Goal: Transaction & Acquisition: Obtain resource

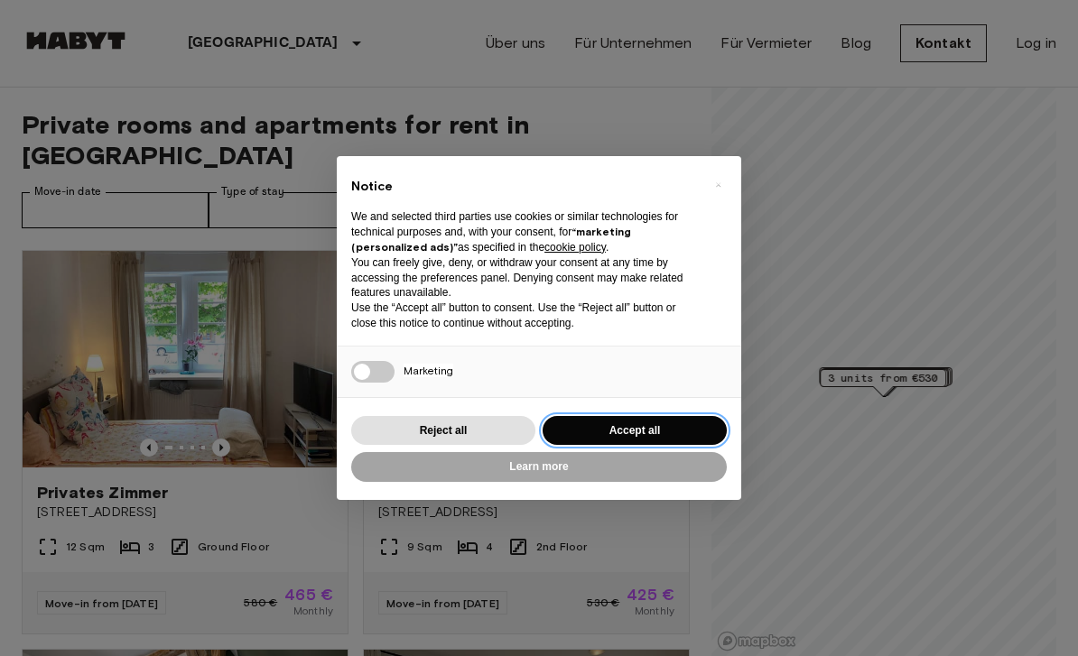
click at [630, 428] on button "Accept all" at bounding box center [634, 431] width 184 height 30
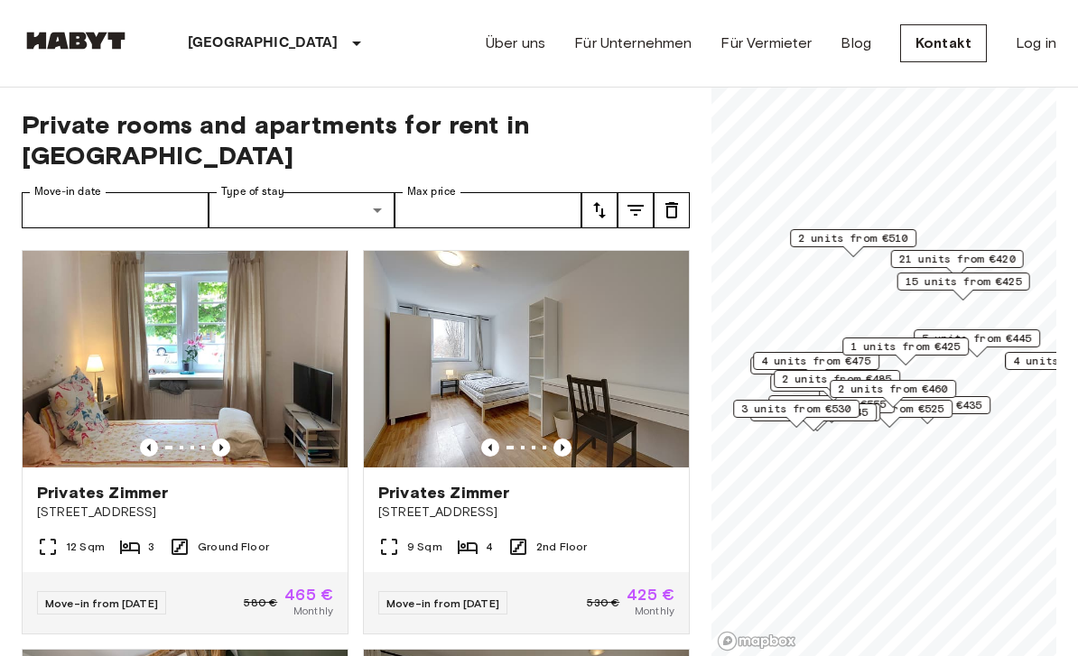
click at [559, 439] on icon "Previous image" at bounding box center [562, 448] width 18 height 18
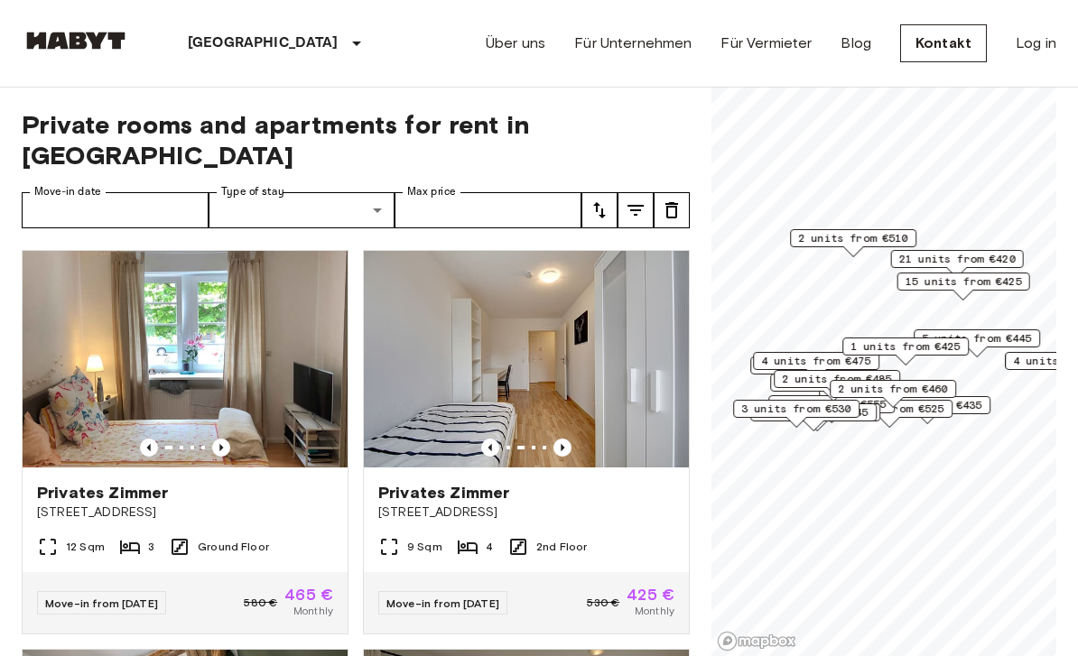
click at [567, 439] on icon "Previous image" at bounding box center [562, 448] width 18 height 18
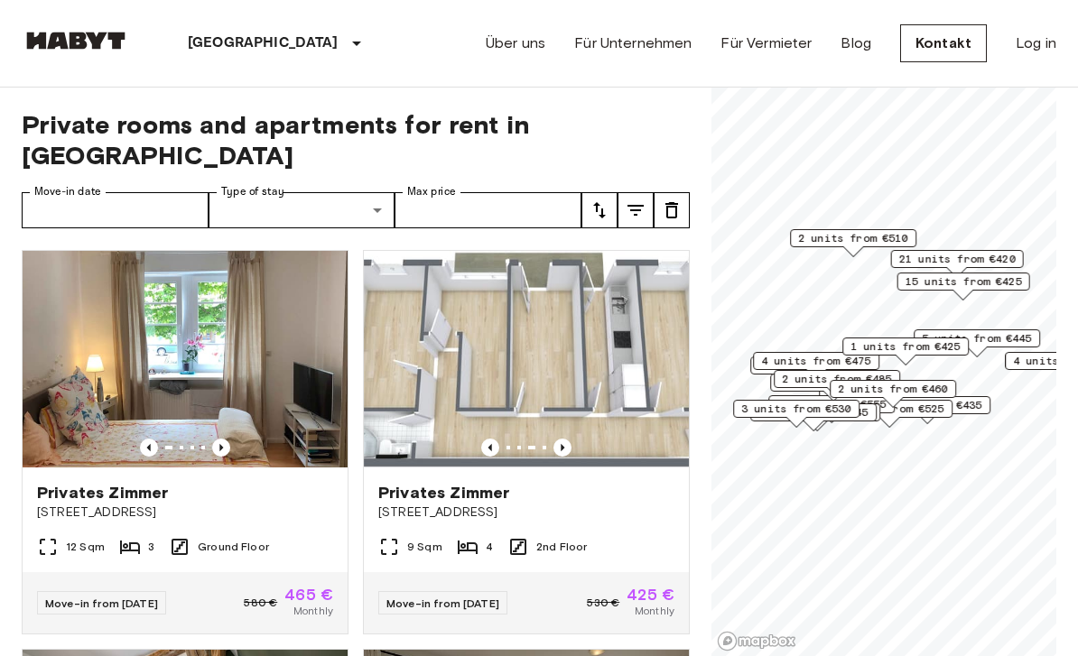
click at [526, 385] on img at bounding box center [526, 359] width 325 height 217
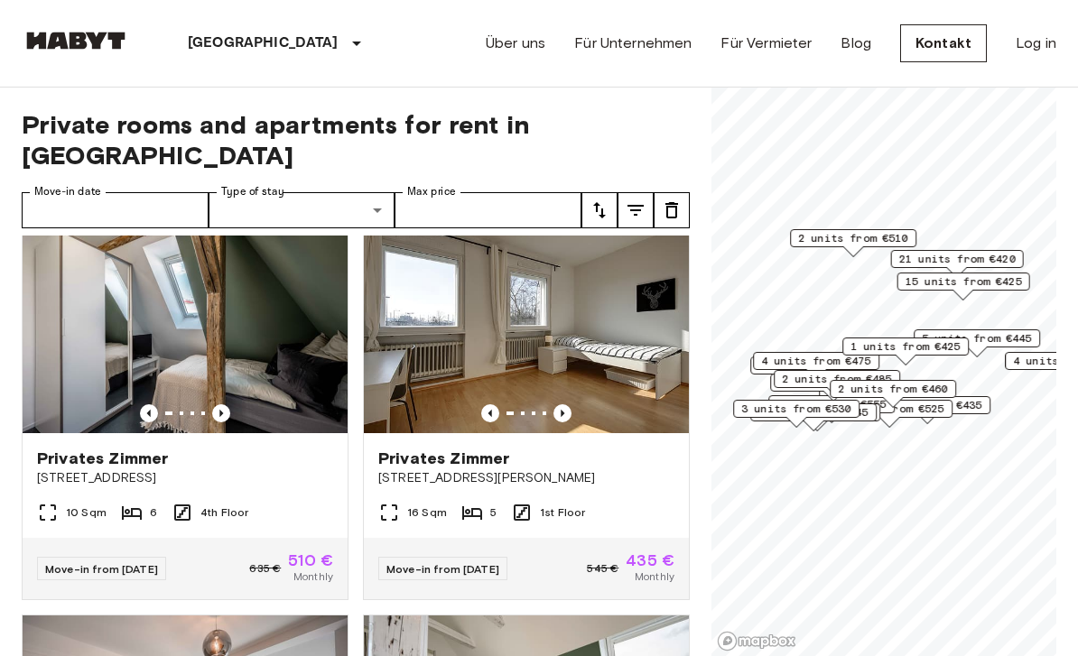
scroll to position [441, 0]
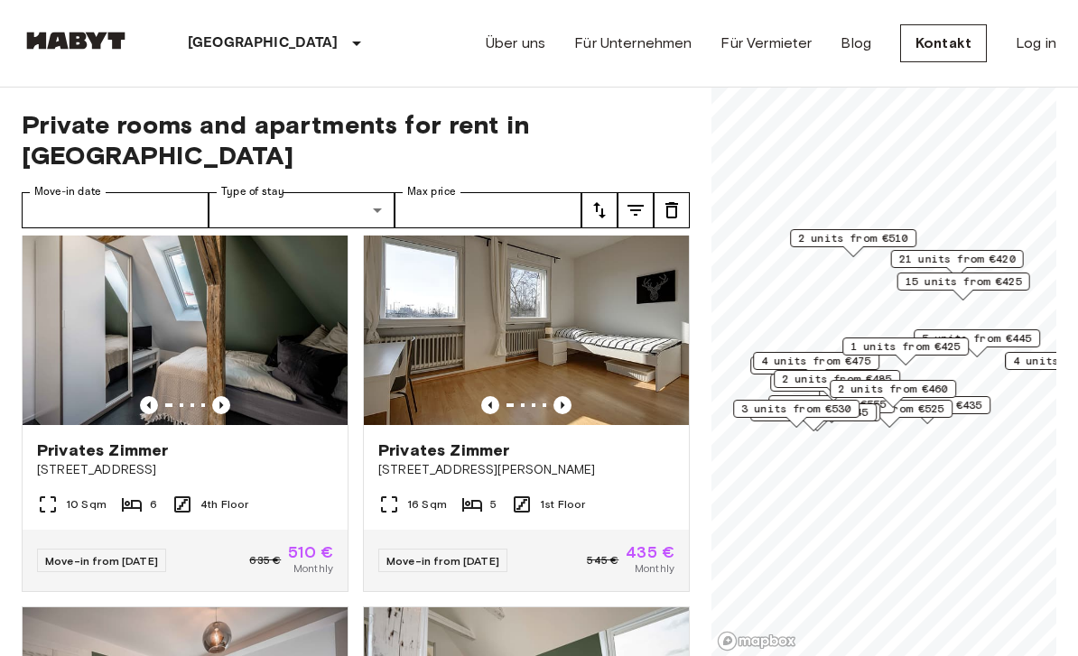
click at [562, 396] on icon "Previous image" at bounding box center [562, 405] width 18 height 18
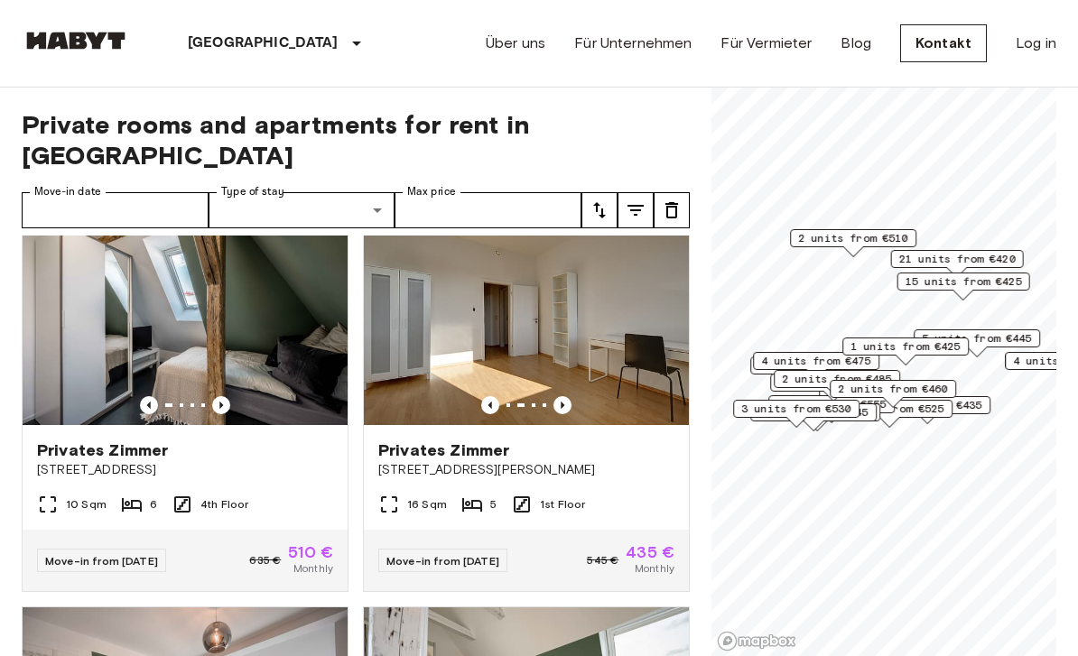
click at [565, 396] on icon "Previous image" at bounding box center [562, 405] width 18 height 18
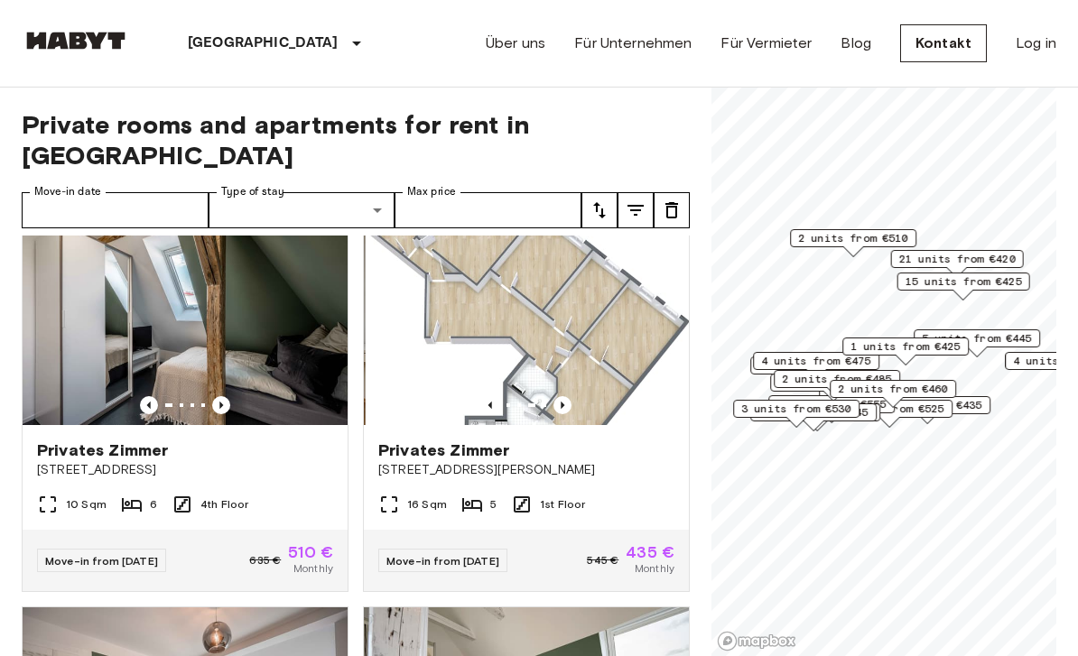
click at [554, 396] on icon "Previous image" at bounding box center [562, 405] width 18 height 18
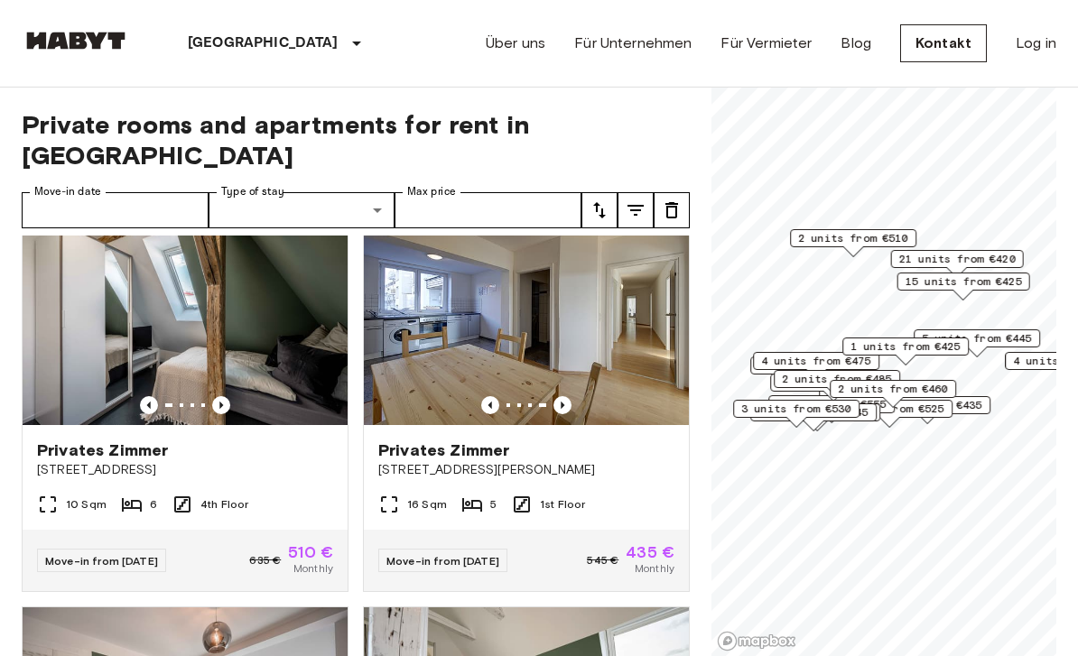
click at [561, 396] on icon "Previous image" at bounding box center [562, 405] width 18 height 18
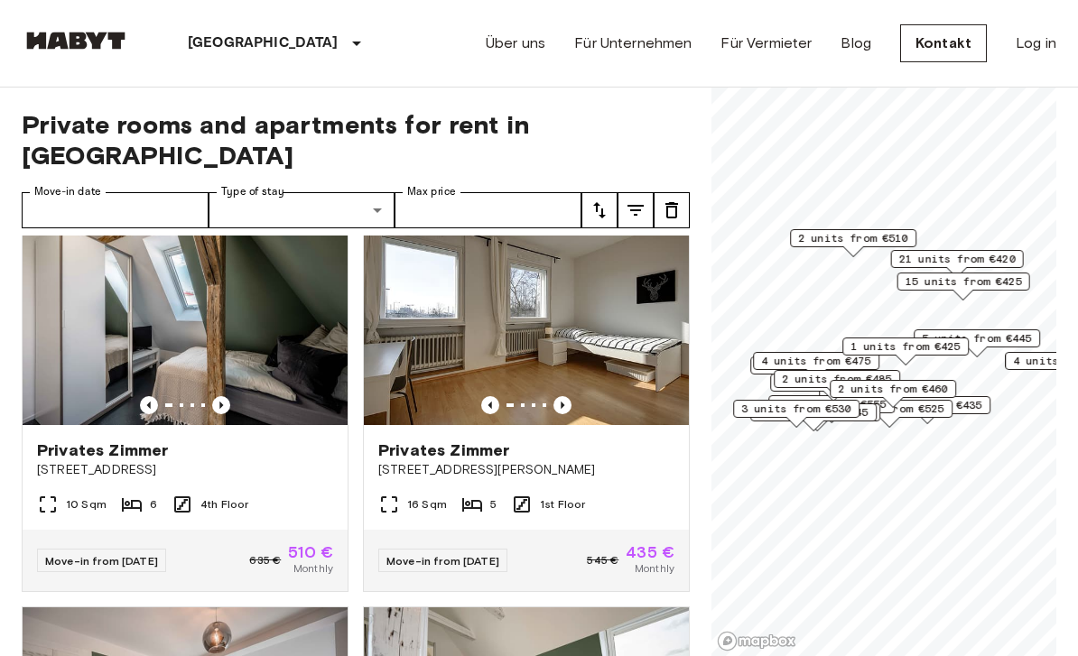
click at [569, 396] on icon "Previous image" at bounding box center [562, 405] width 18 height 18
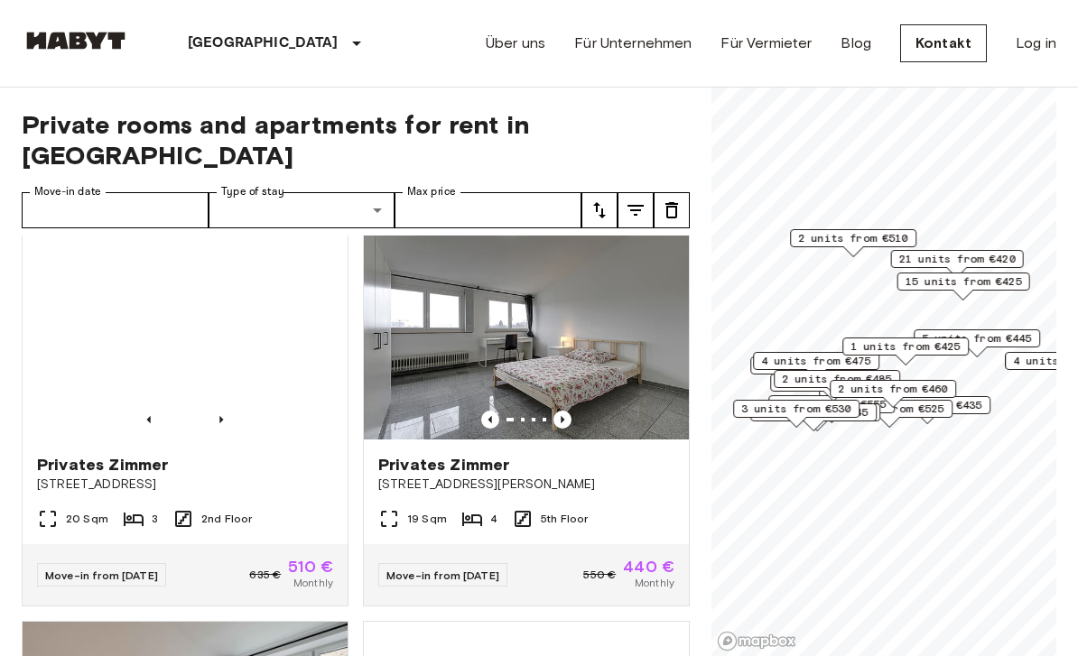
scroll to position [1227, 0]
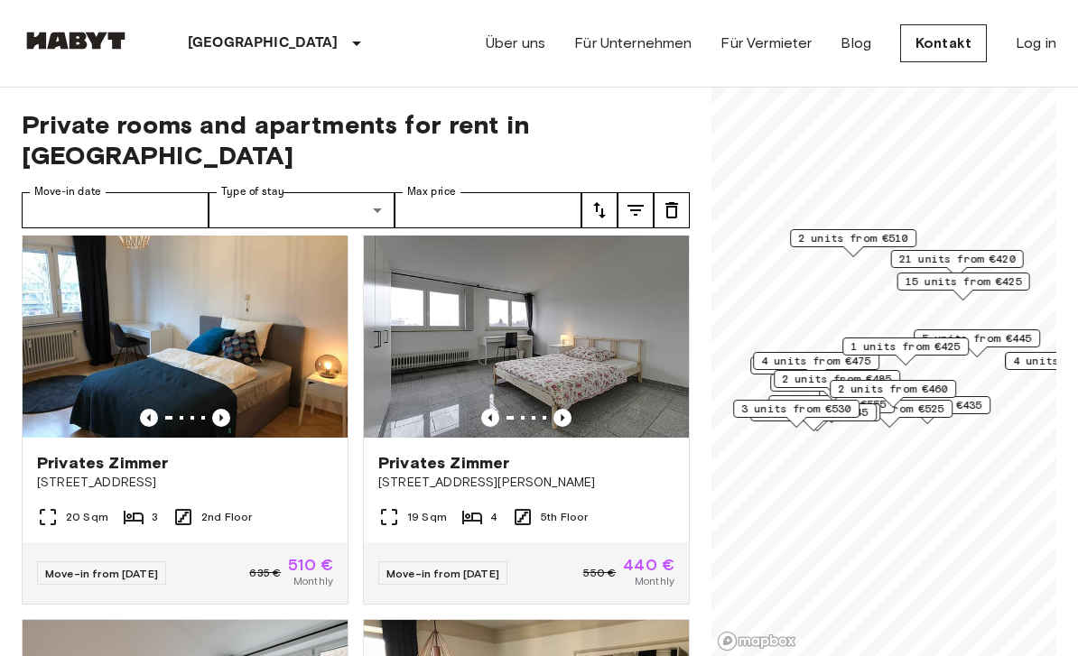
click at [565, 409] on icon "Previous image" at bounding box center [562, 418] width 18 height 18
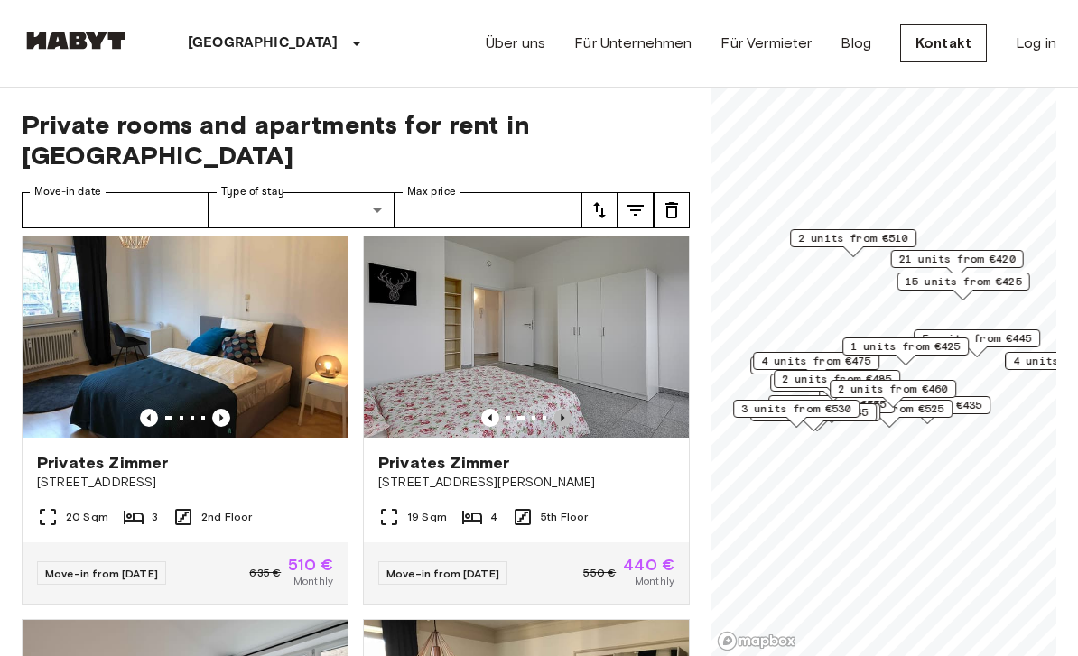
click at [565, 409] on icon "Previous image" at bounding box center [562, 418] width 18 height 18
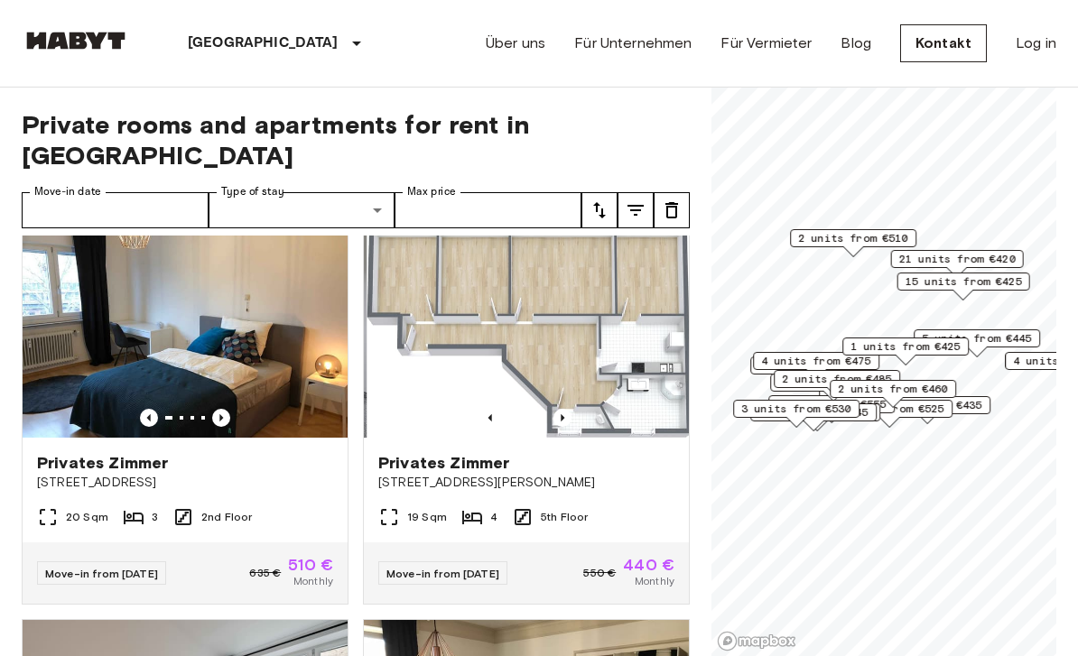
click at [490, 409] on icon "Previous image" at bounding box center [490, 418] width 18 height 18
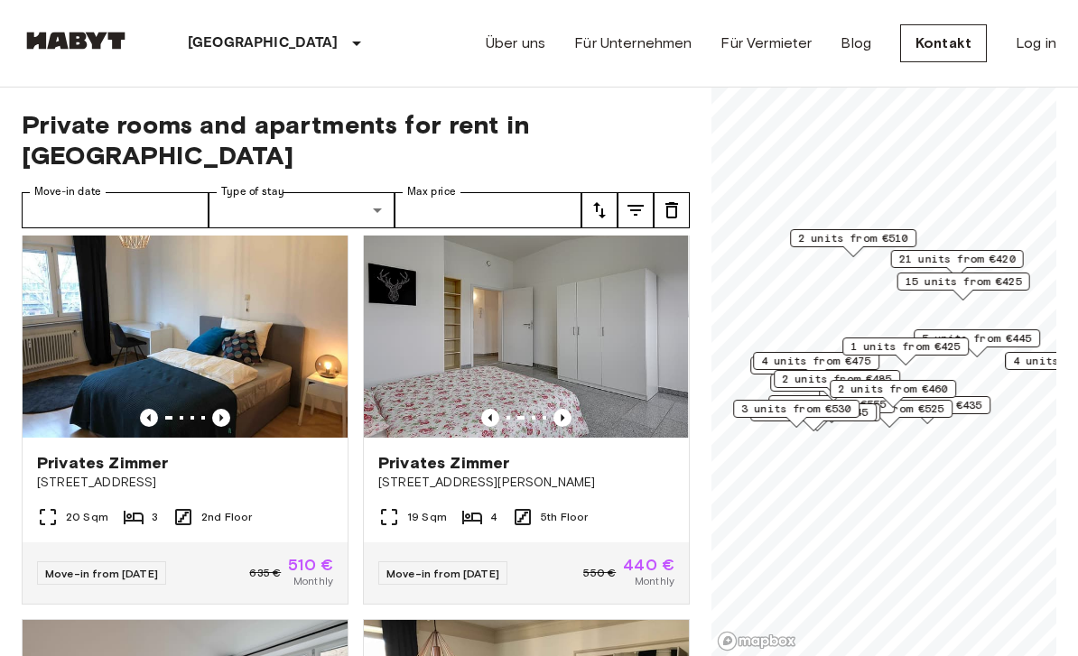
click at [564, 409] on icon "Previous image" at bounding box center [562, 418] width 18 height 18
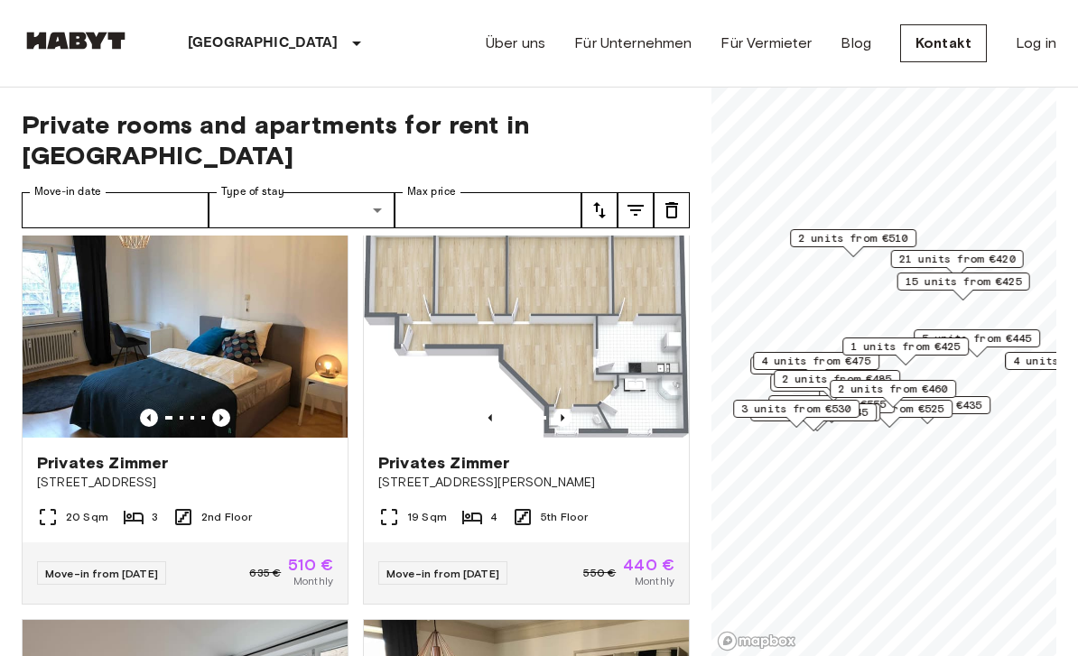
click at [556, 409] on icon "Previous image" at bounding box center [562, 418] width 18 height 18
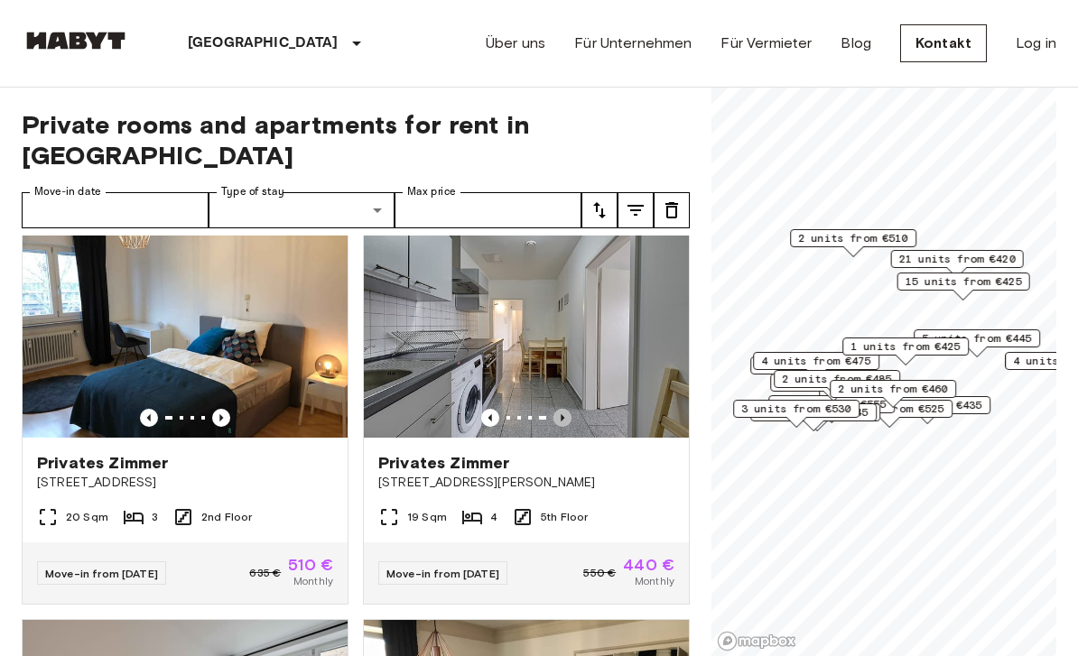
click at [565, 409] on icon "Previous image" at bounding box center [562, 418] width 18 height 18
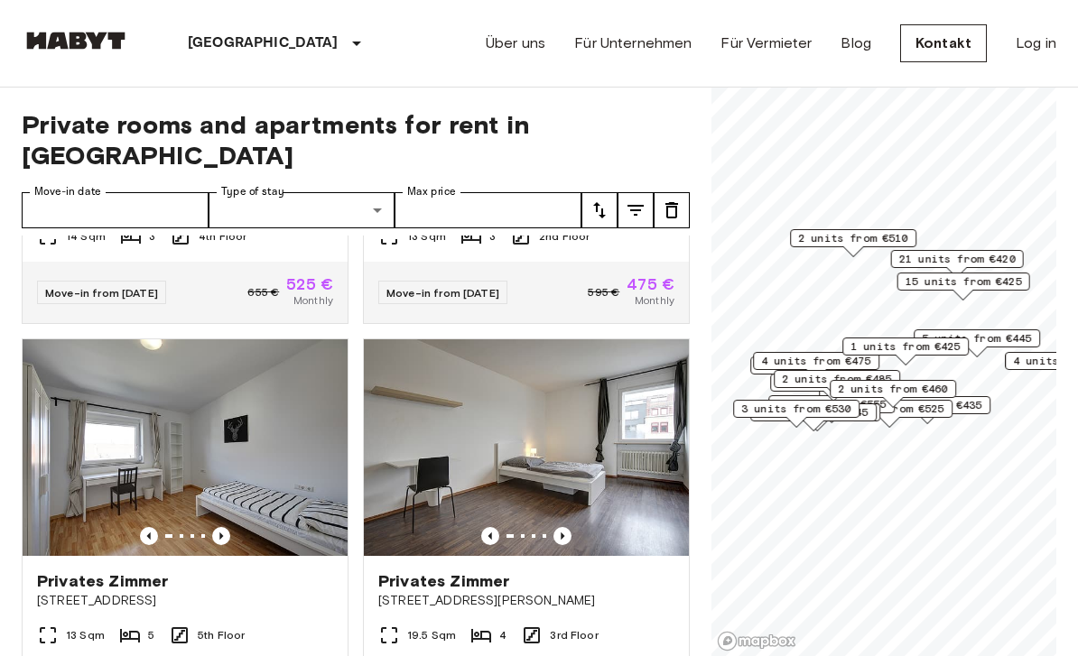
scroll to position [2719, 0]
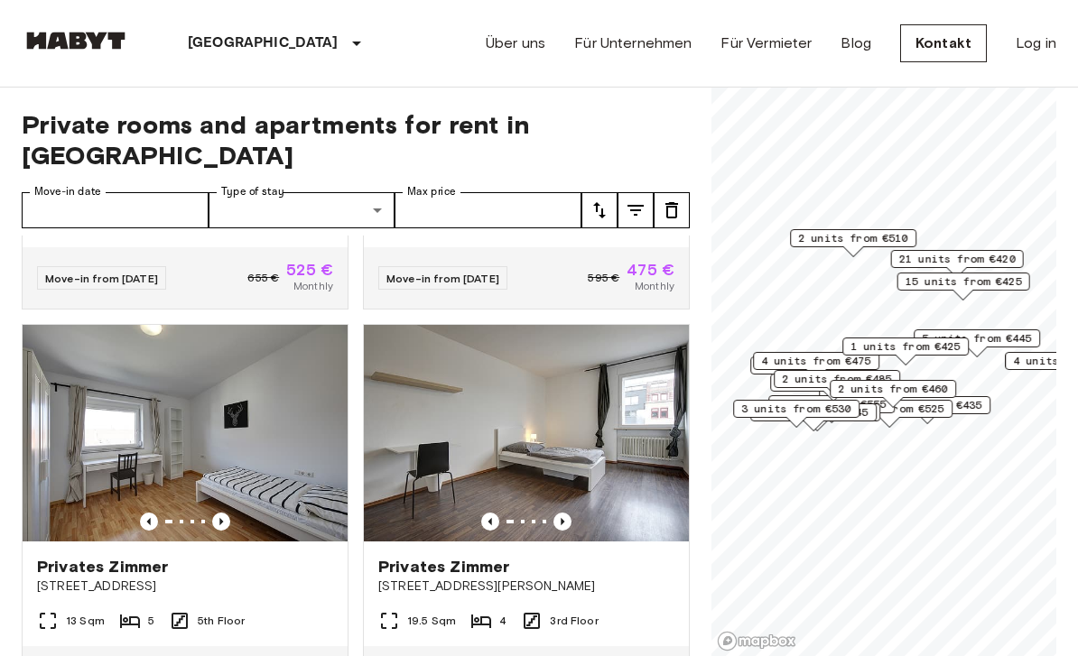
click at [561, 513] on icon "Previous image" at bounding box center [562, 522] width 18 height 18
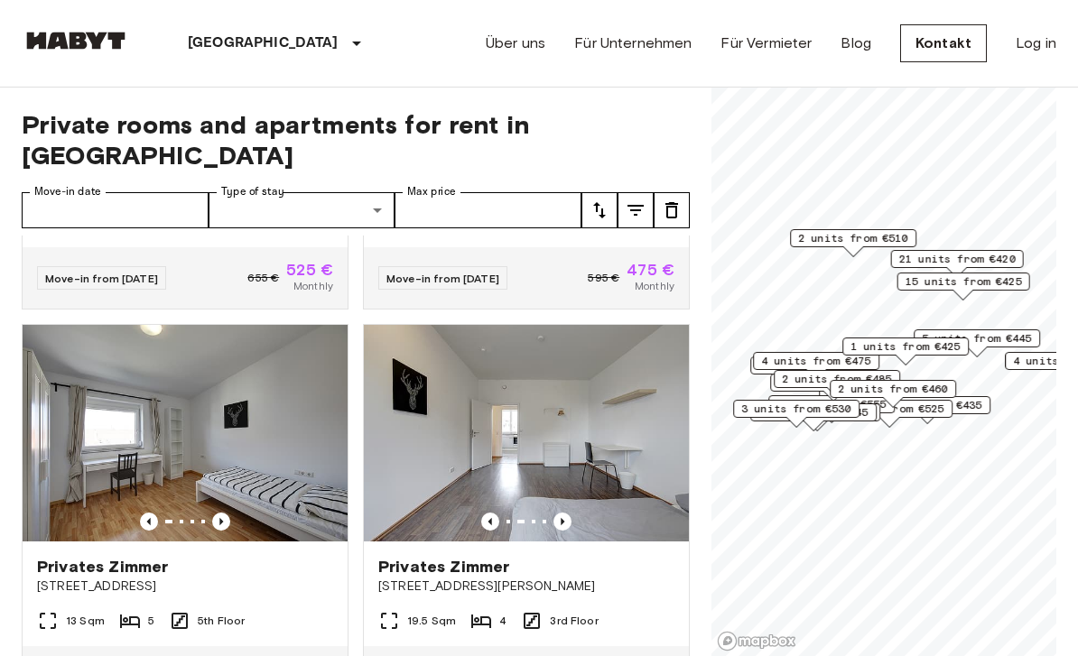
click at [563, 513] on icon "Previous image" at bounding box center [562, 522] width 18 height 18
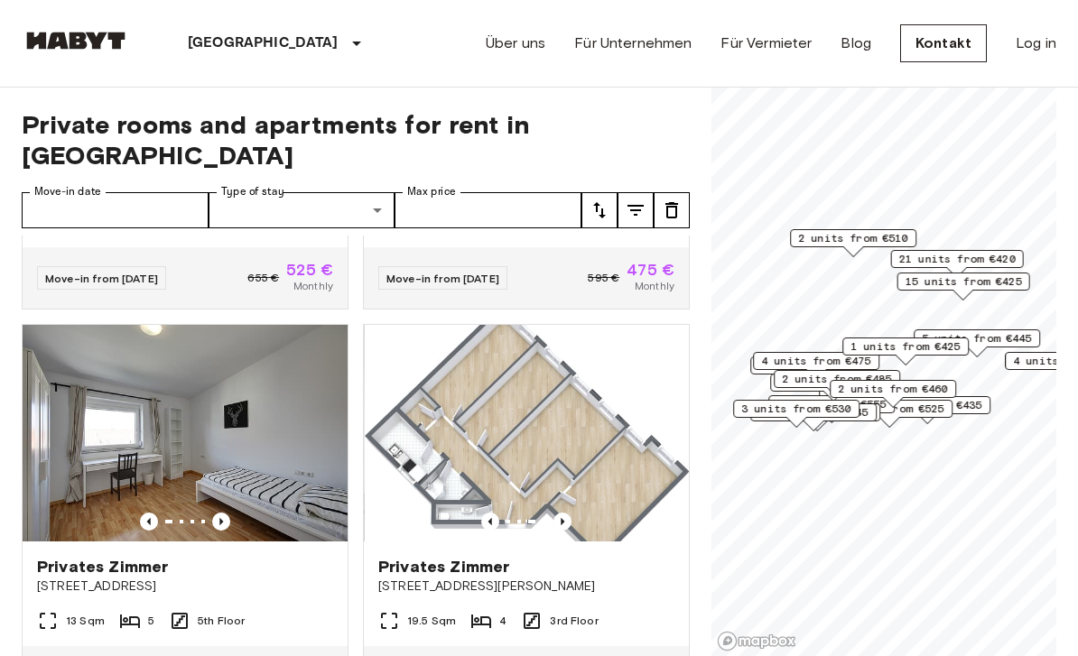
click at [561, 518] on icon "Previous image" at bounding box center [563, 521] width 4 height 7
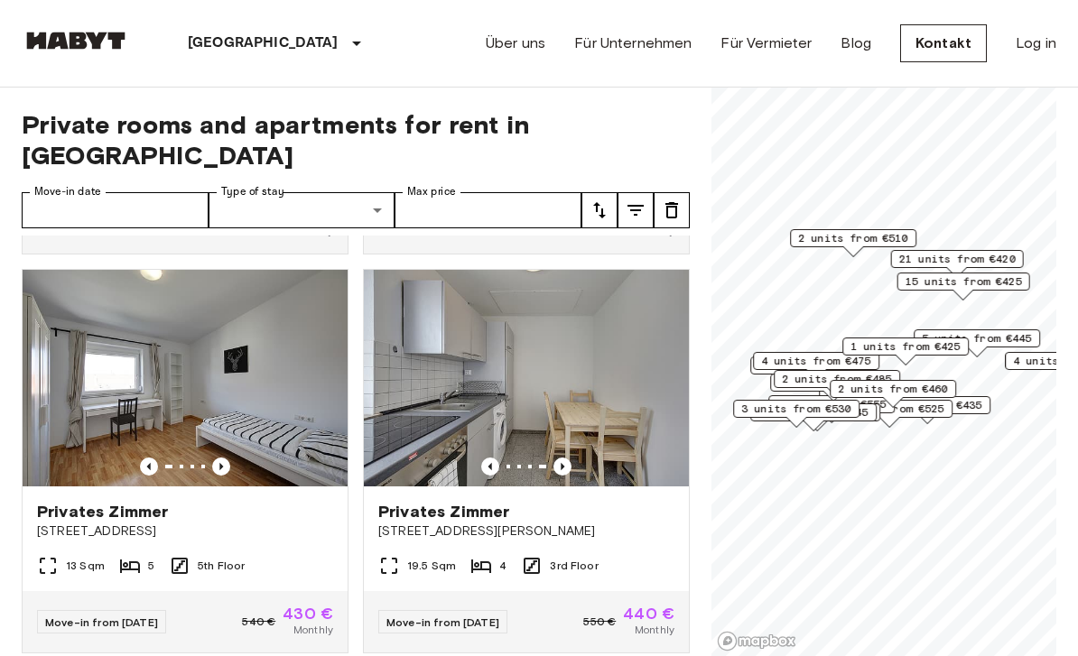
scroll to position [2777, 0]
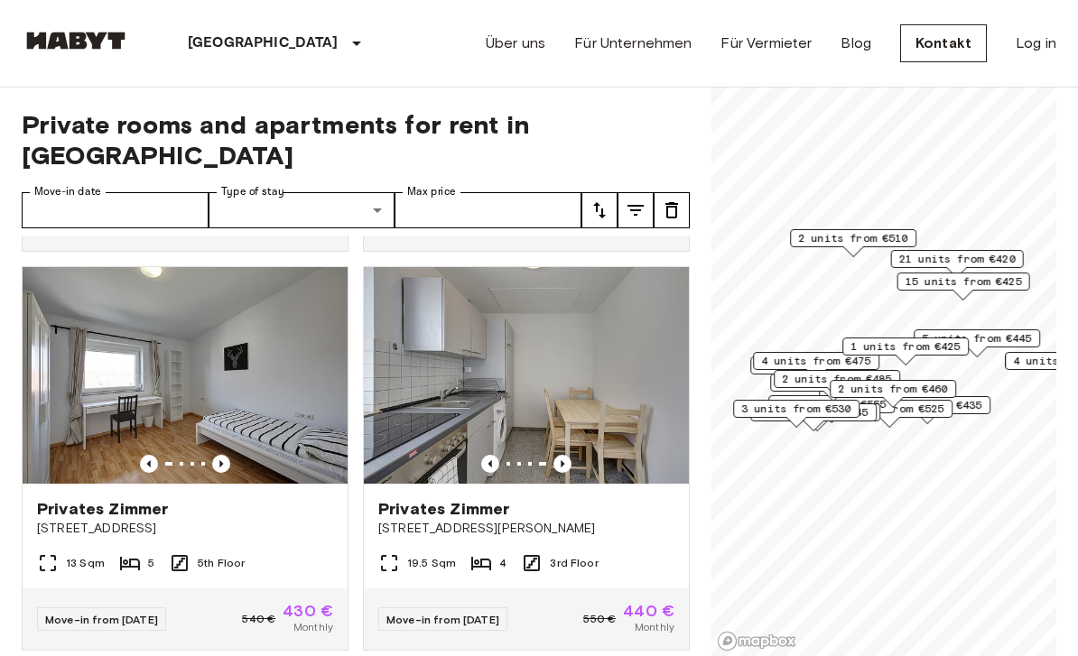
click at [227, 455] on icon "Previous image" at bounding box center [221, 464] width 18 height 18
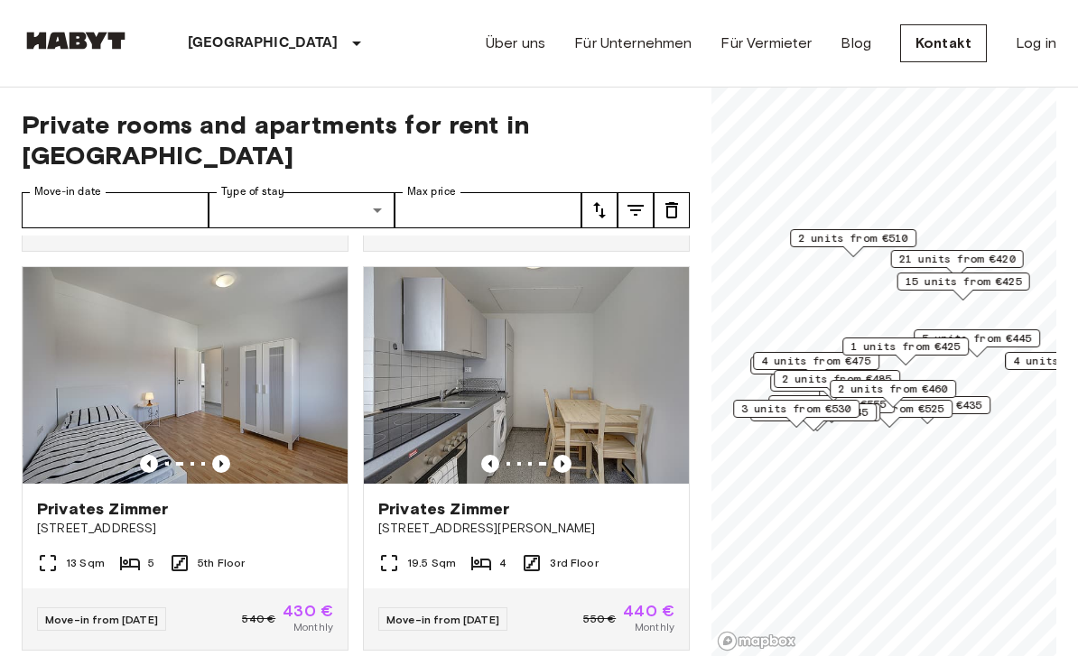
click at [228, 455] on icon "Previous image" at bounding box center [221, 464] width 18 height 18
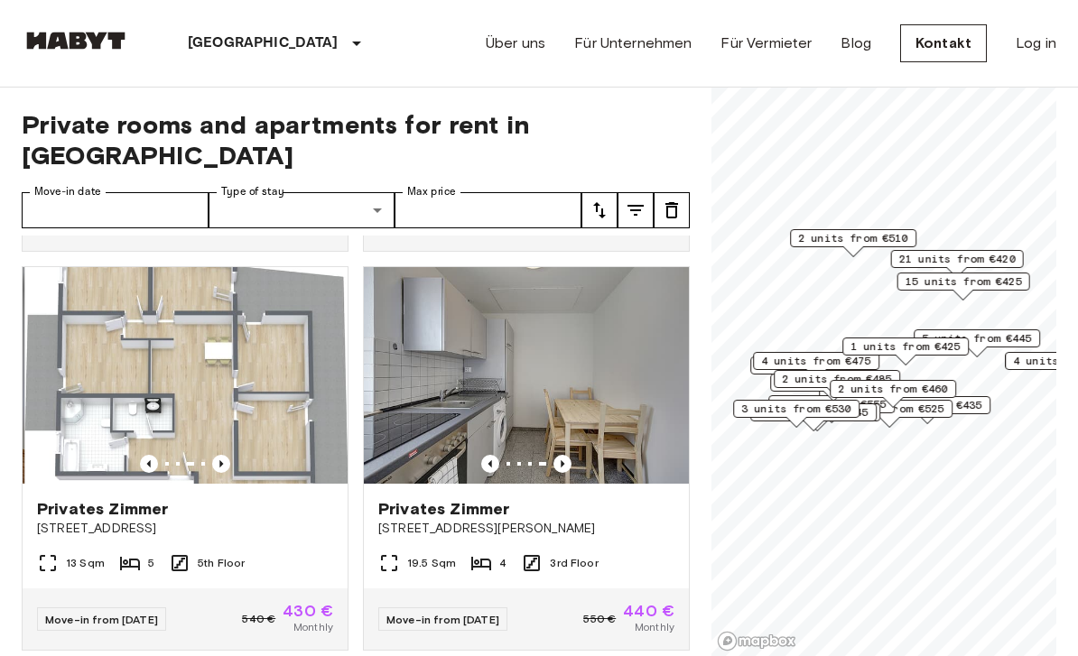
click at [225, 455] on icon "Previous image" at bounding box center [221, 464] width 18 height 18
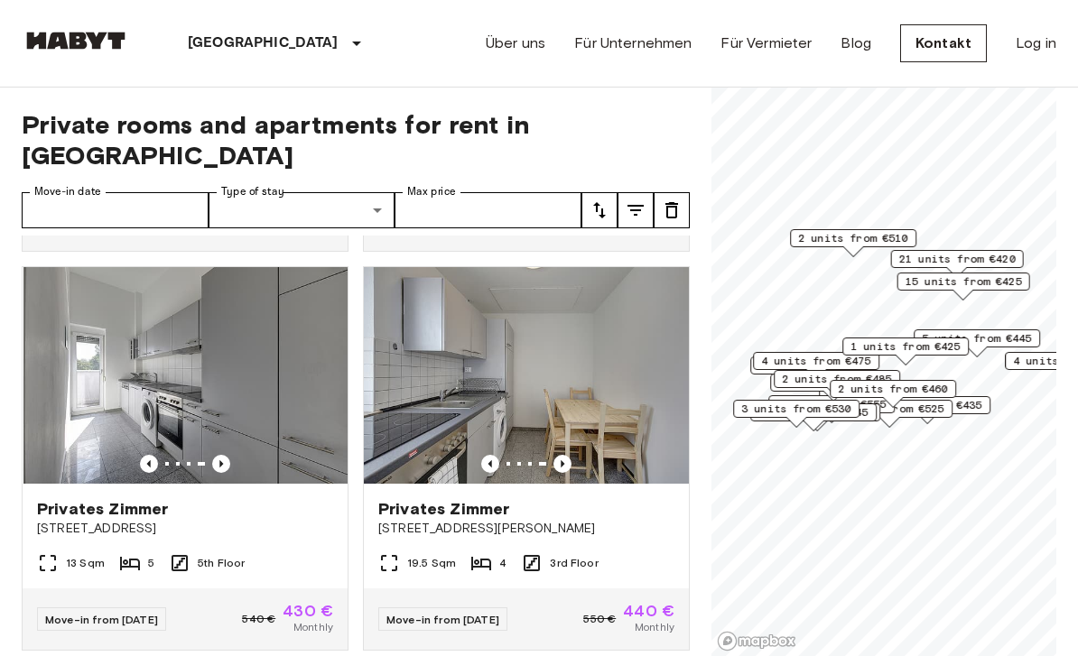
click at [225, 455] on icon "Previous image" at bounding box center [221, 464] width 18 height 18
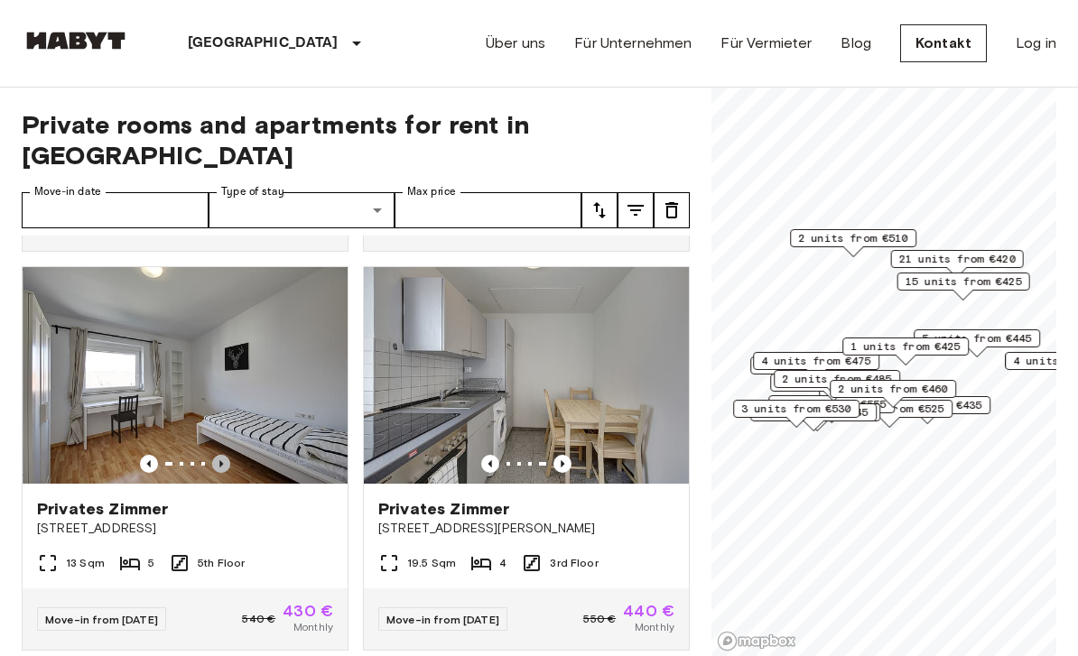
click at [223, 455] on icon "Previous image" at bounding box center [221, 464] width 18 height 18
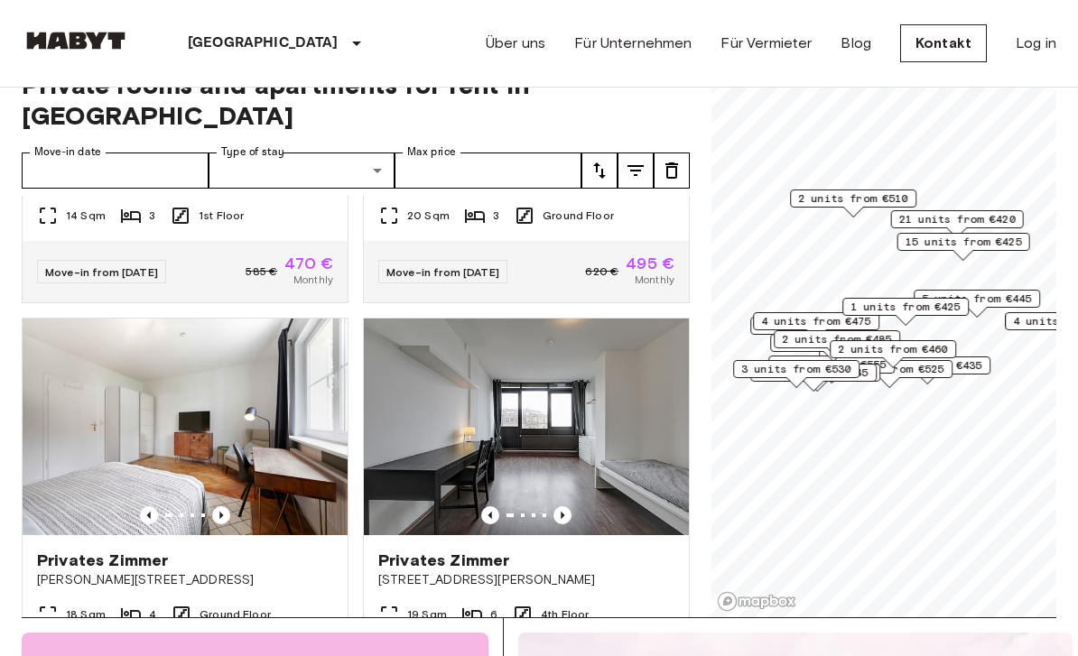
scroll to position [4279, 0]
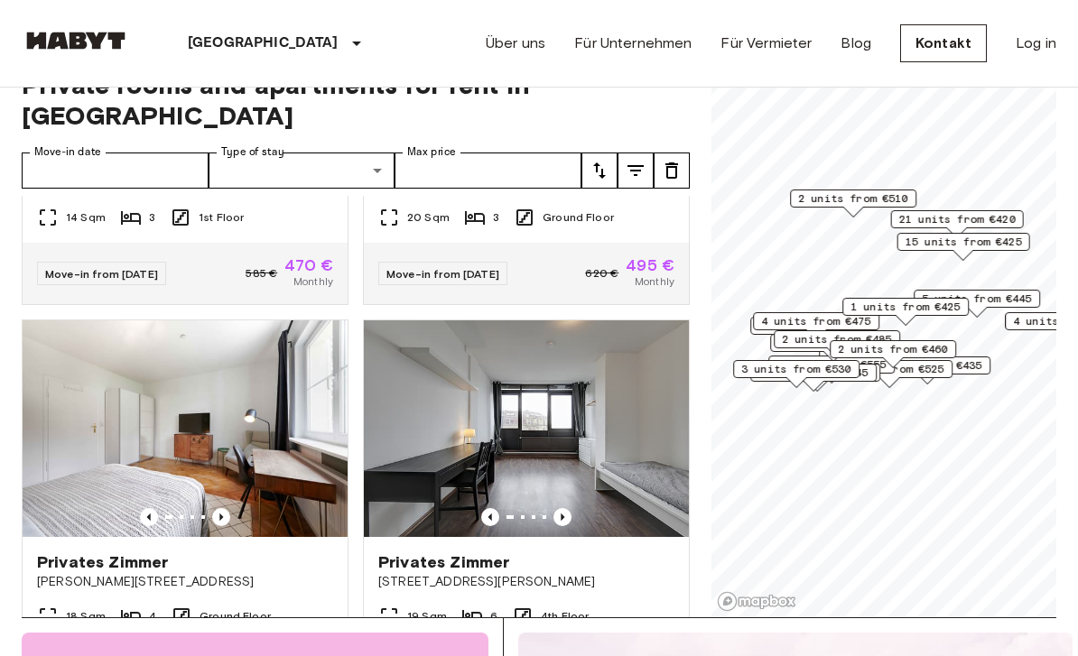
click at [553, 508] on icon "Previous image" at bounding box center [562, 517] width 18 height 18
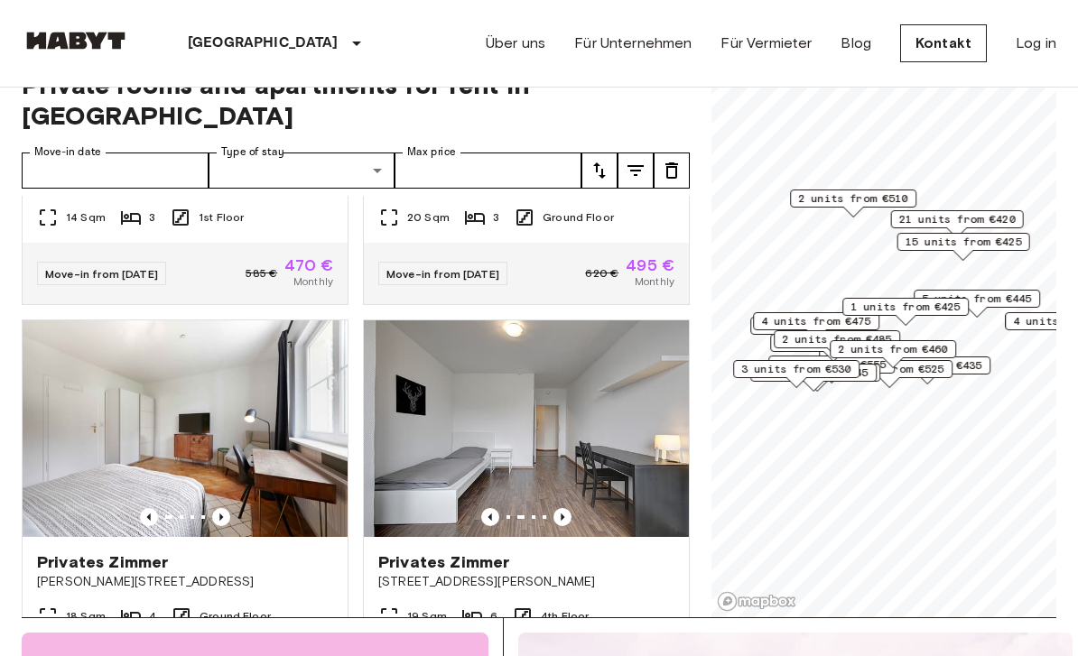
click at [557, 508] on icon "Previous image" at bounding box center [562, 517] width 18 height 18
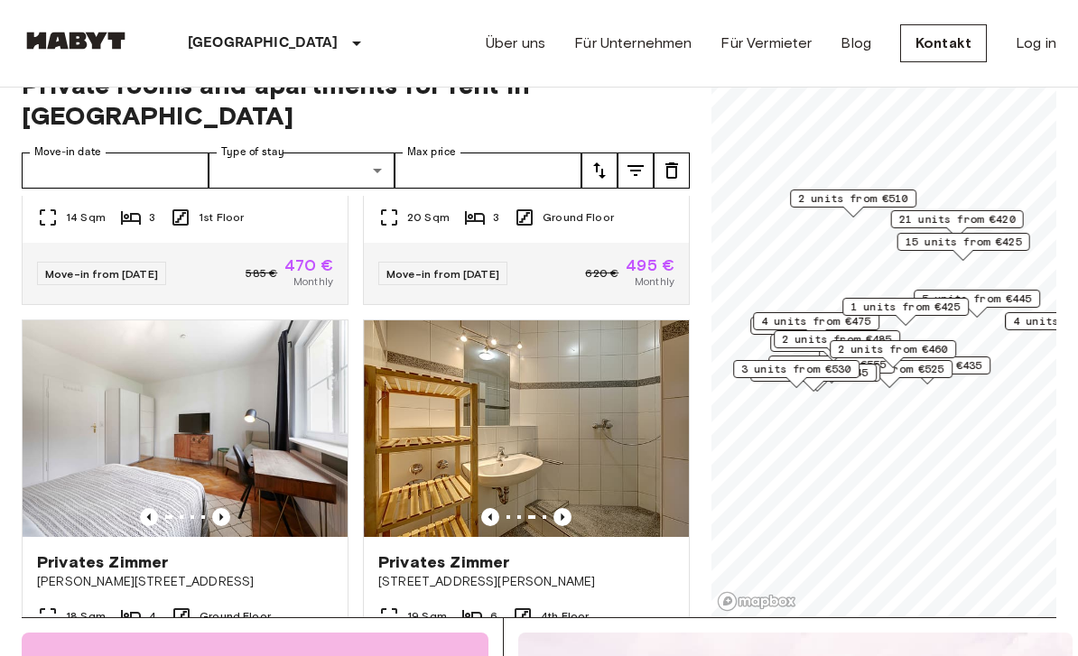
click at [491, 514] on icon "Previous image" at bounding box center [490, 517] width 4 height 7
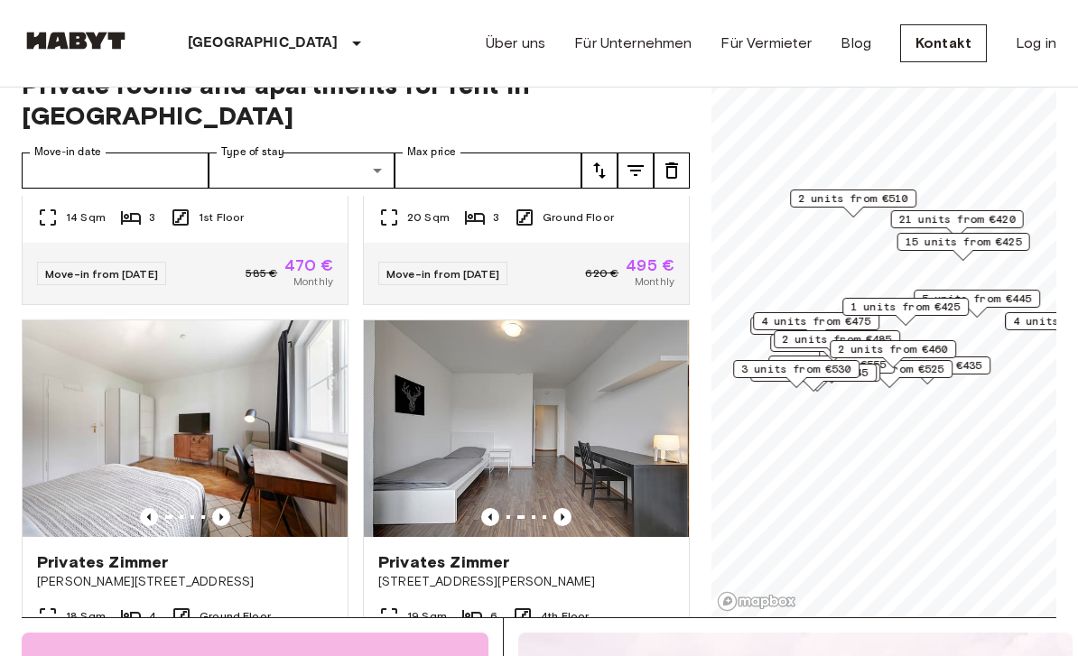
click at [487, 508] on icon "Previous image" at bounding box center [490, 517] width 18 height 18
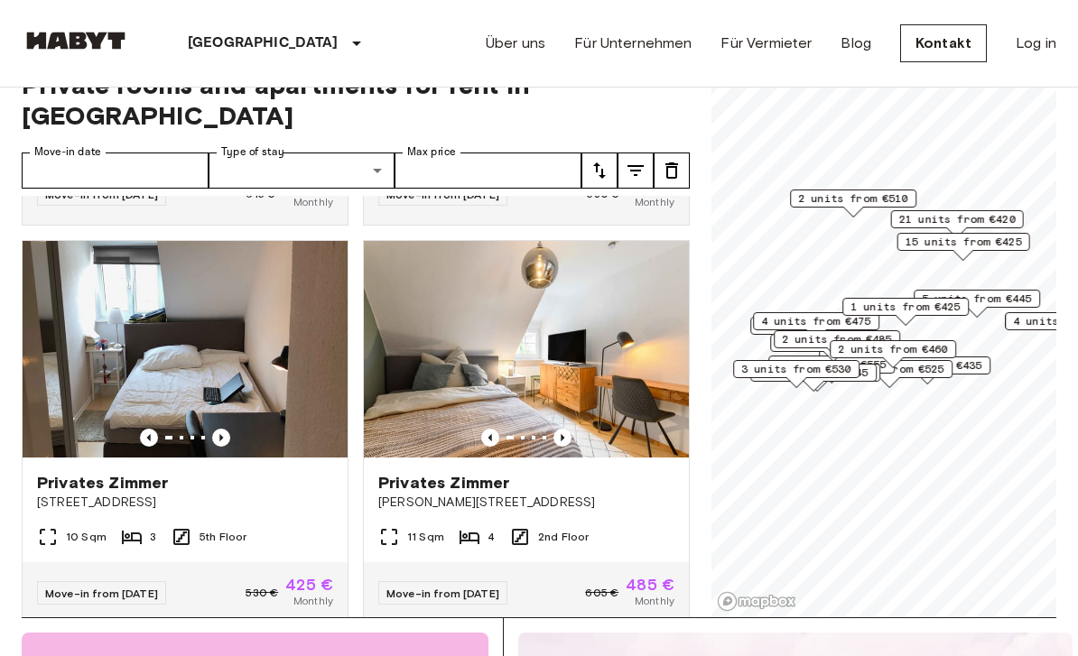
scroll to position [5956, 0]
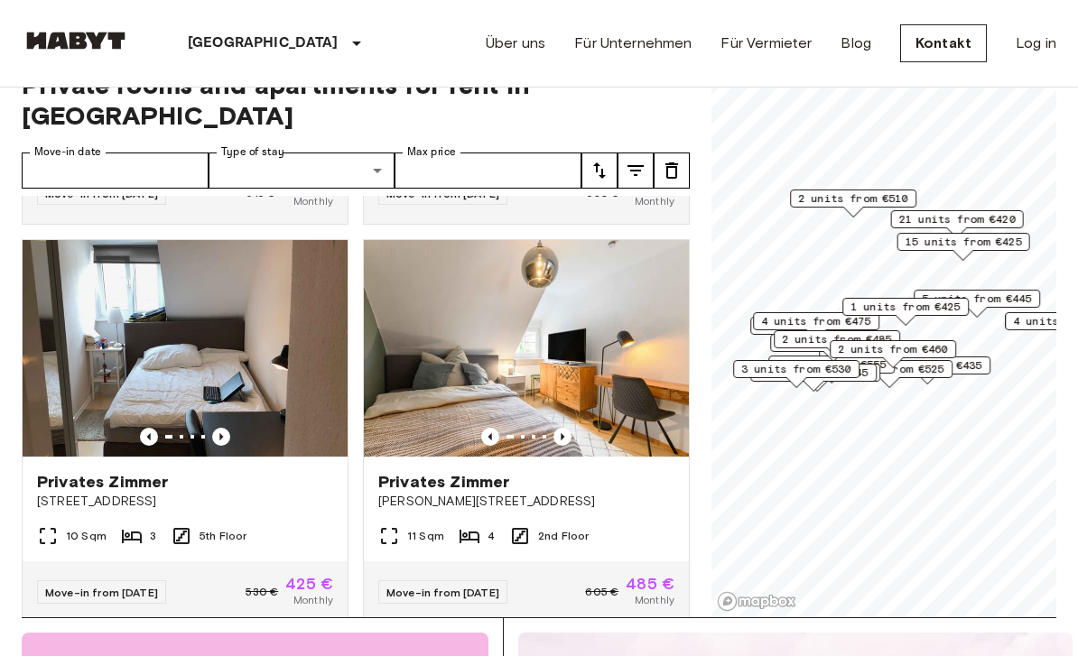
click at [224, 428] on icon "Previous image" at bounding box center [221, 437] width 18 height 18
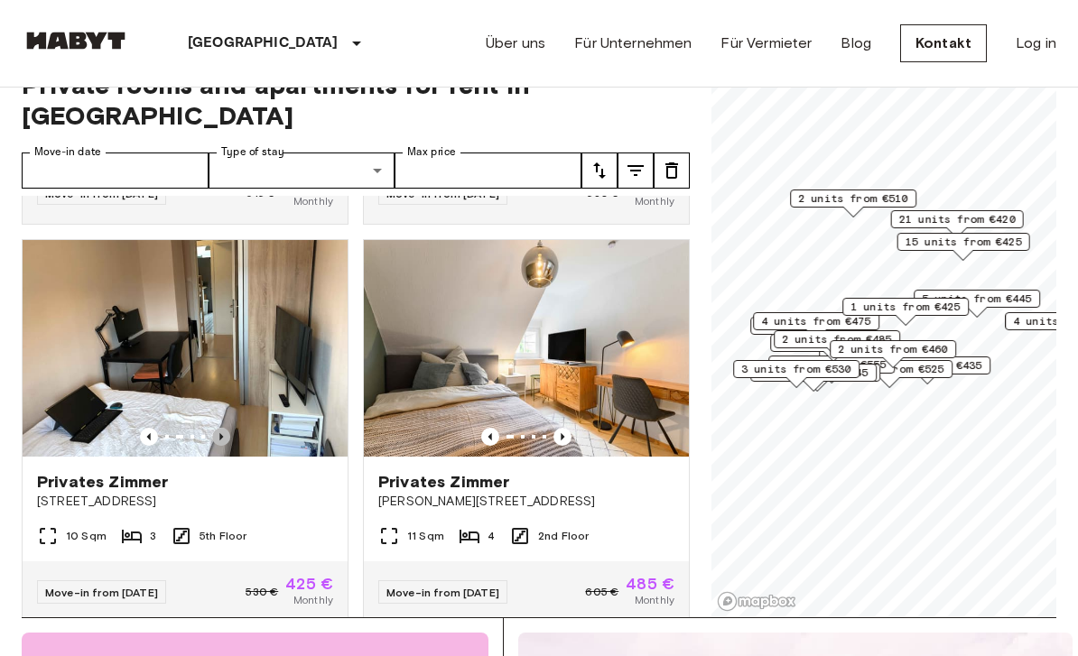
click at [222, 433] on icon "Previous image" at bounding box center [221, 436] width 4 height 7
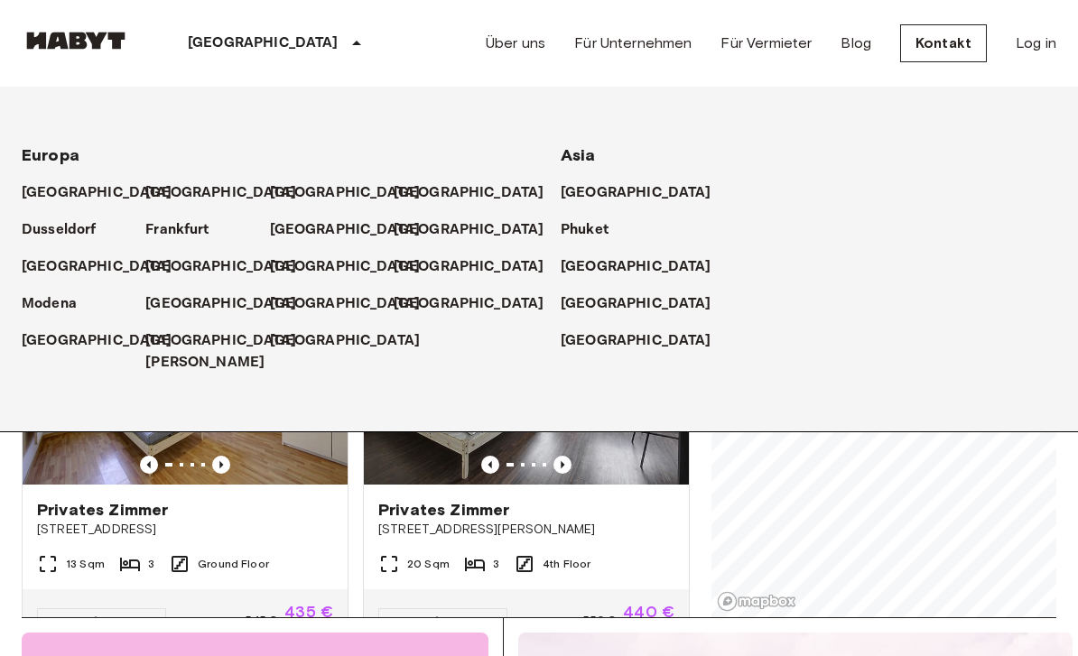
scroll to position [8719, 0]
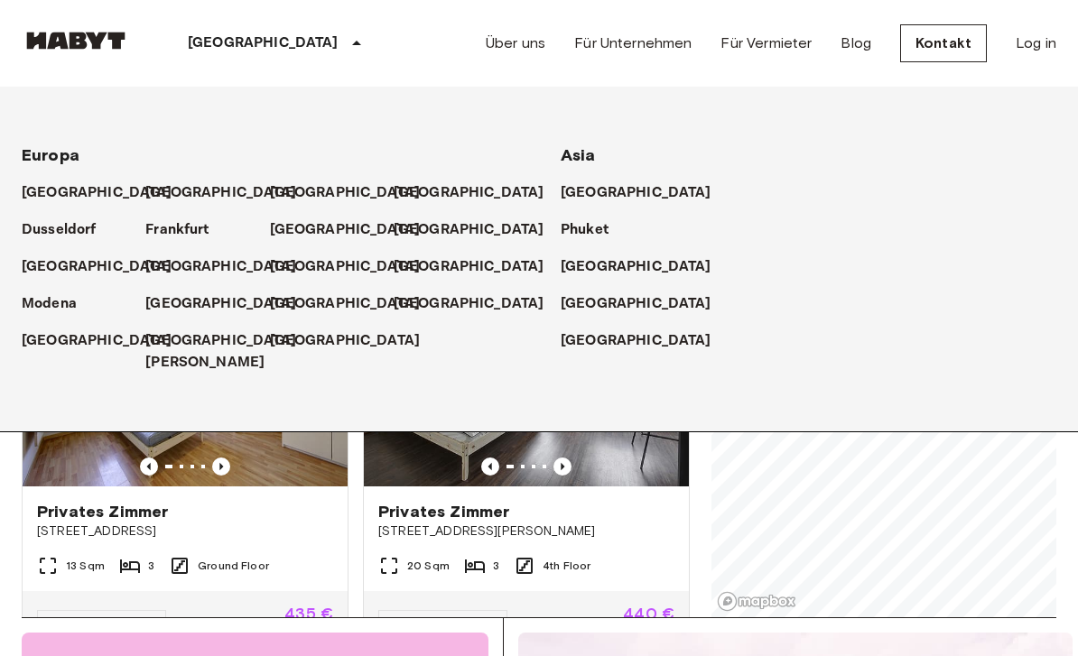
click at [181, 236] on p "Frankfurt" at bounding box center [176, 230] width 63 height 22
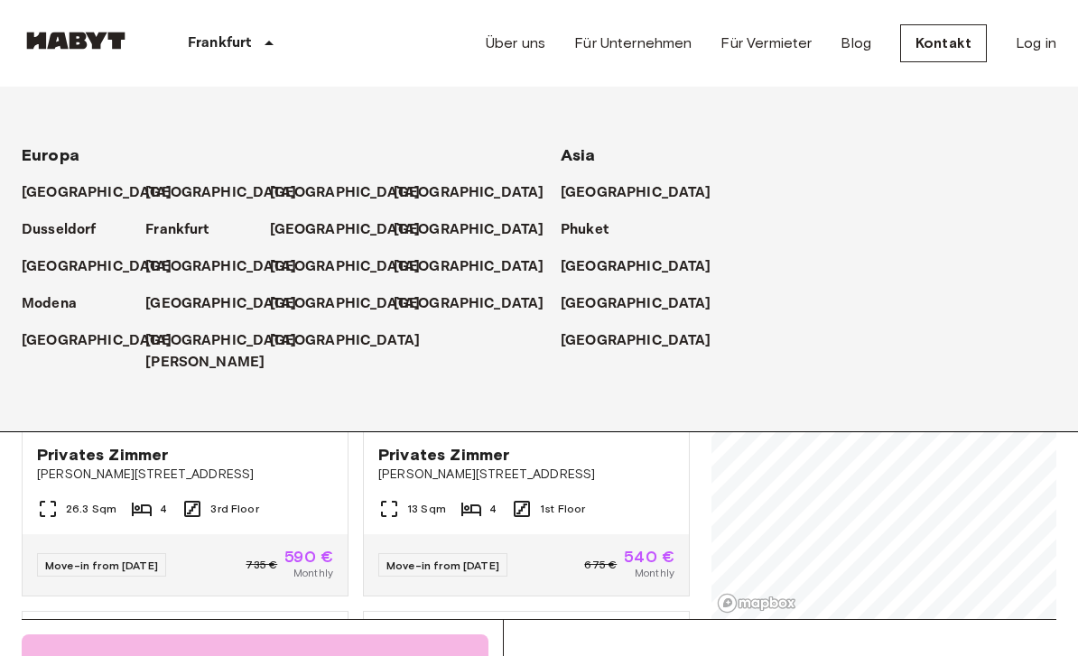
scroll to position [39, 0]
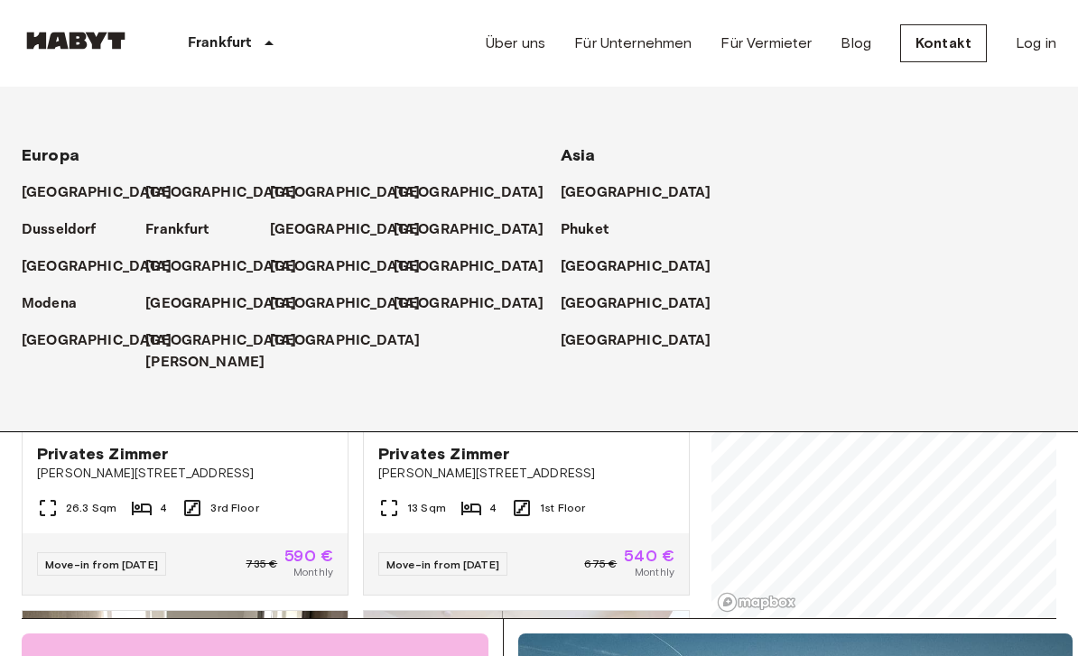
click at [254, 45] on div "Frankfurt" at bounding box center [234, 43] width 208 height 87
click at [252, 43] on div "Frankfurt" at bounding box center [234, 43] width 208 height 87
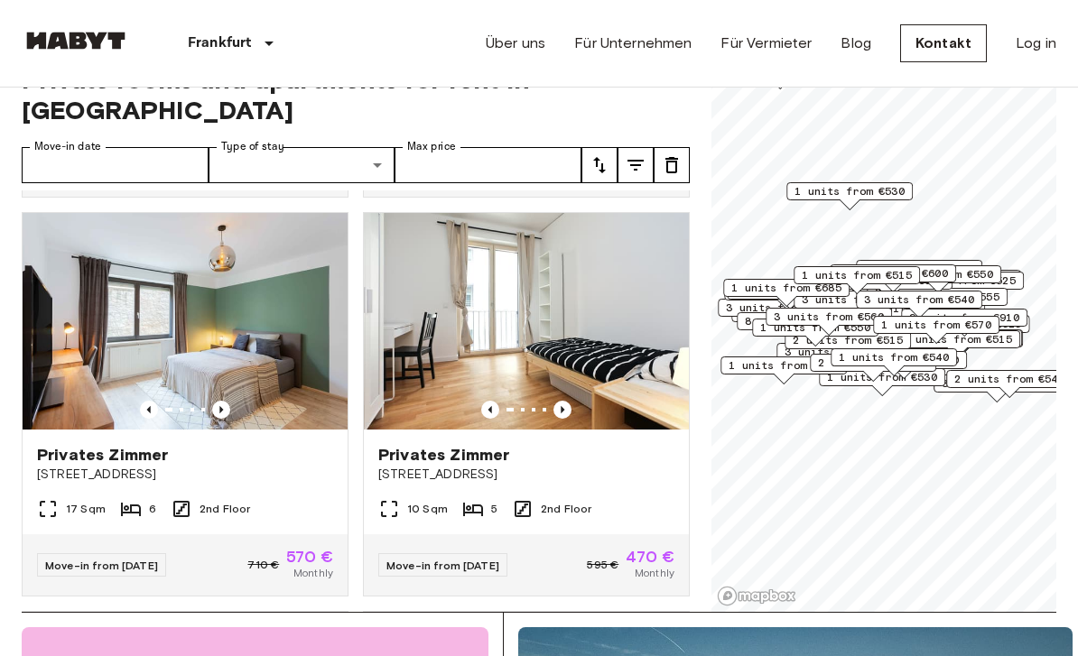
scroll to position [1588, 0]
click at [590, 395] on img at bounding box center [526, 322] width 325 height 217
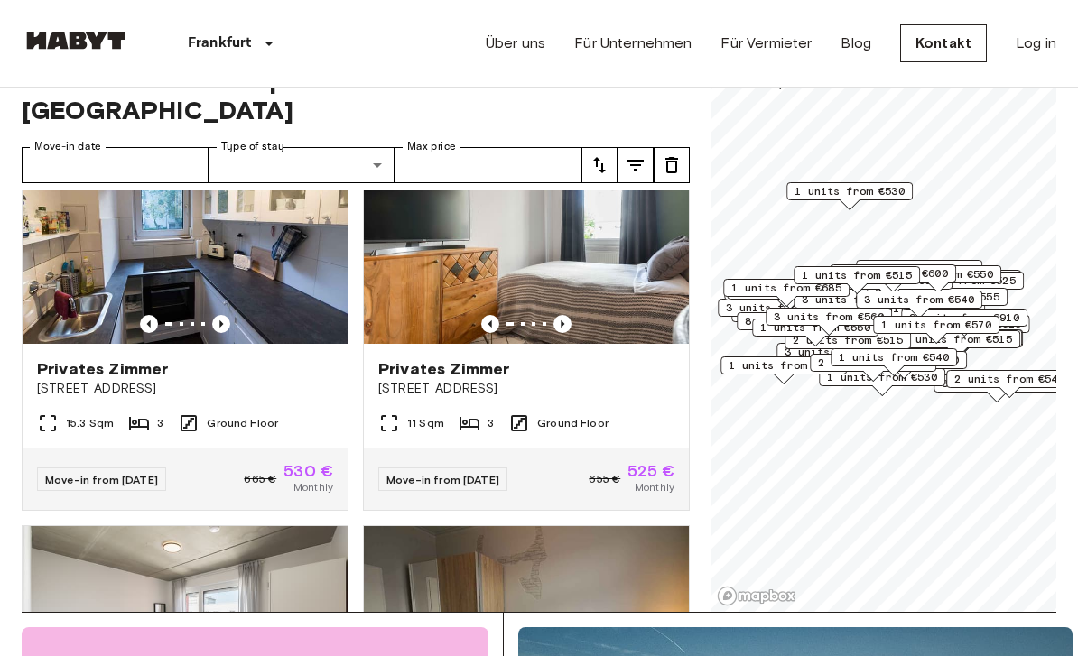
scroll to position [4067, 0]
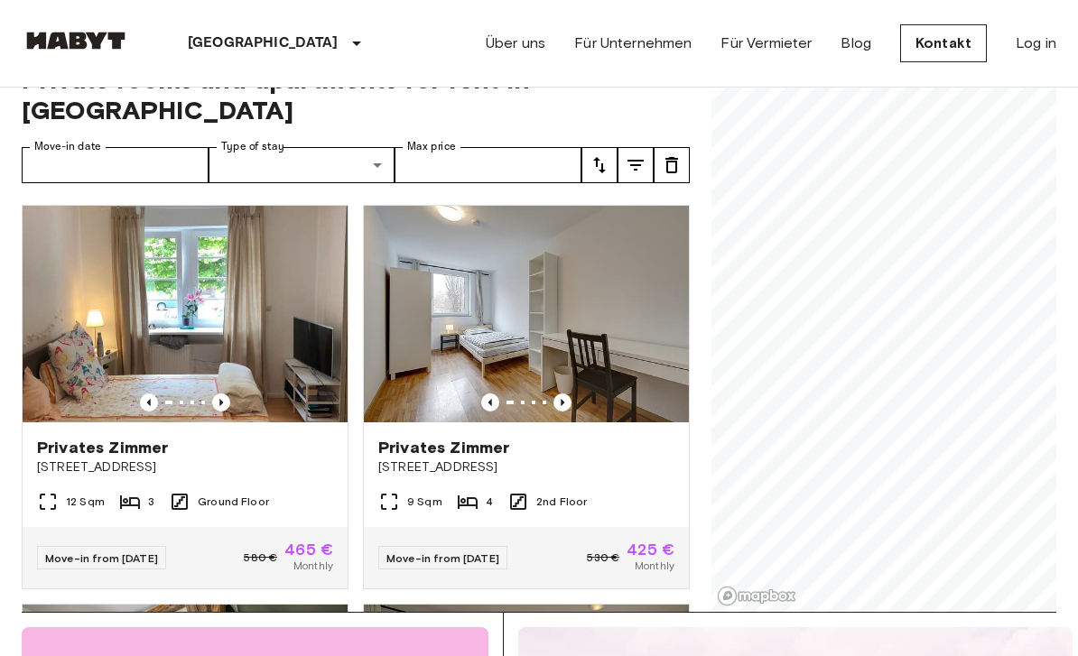
scroll to position [97, 0]
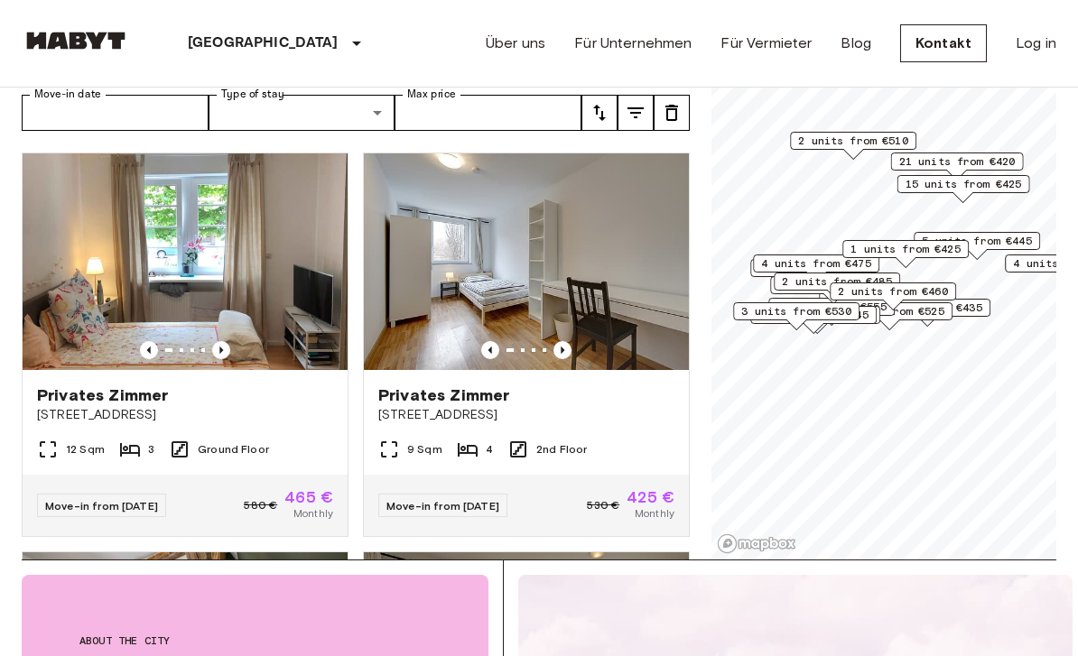
click at [623, 489] on div "530 € 425 € Monthly" at bounding box center [631, 505] width 88 height 32
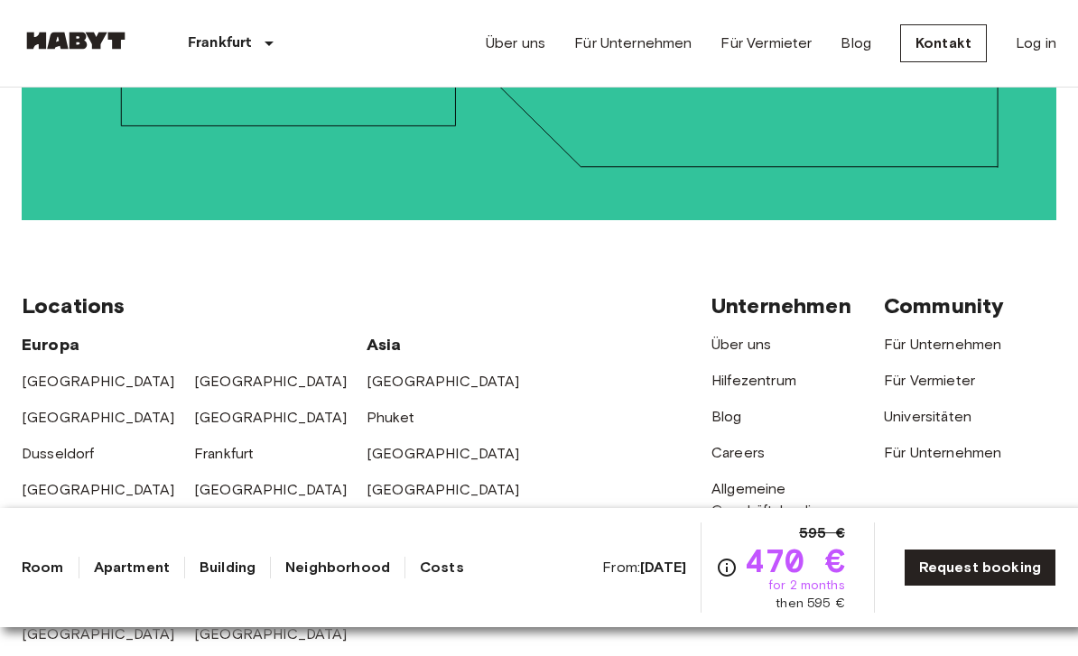
scroll to position [3550, 0]
